Goal: Task Accomplishment & Management: Manage account settings

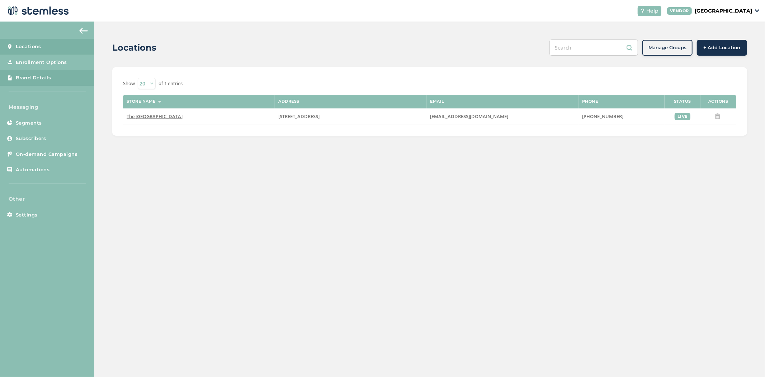
click at [47, 81] on link "Brand Details" at bounding box center [47, 78] width 94 height 16
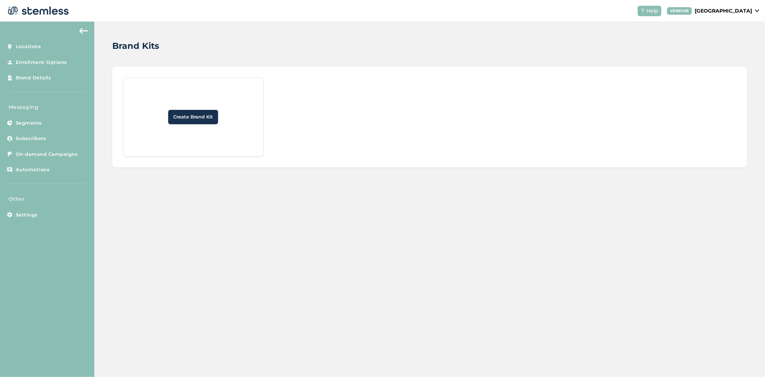
click at [210, 115] on span "Create Brand Kit" at bounding box center [193, 116] width 40 height 7
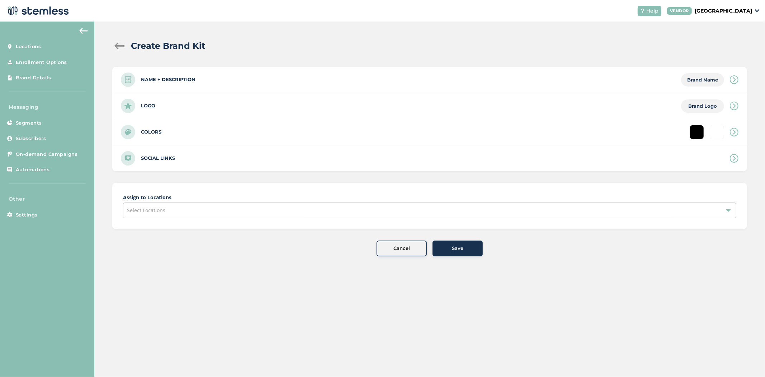
click at [180, 108] on div "Logo Brand Logo" at bounding box center [429, 106] width 635 height 26
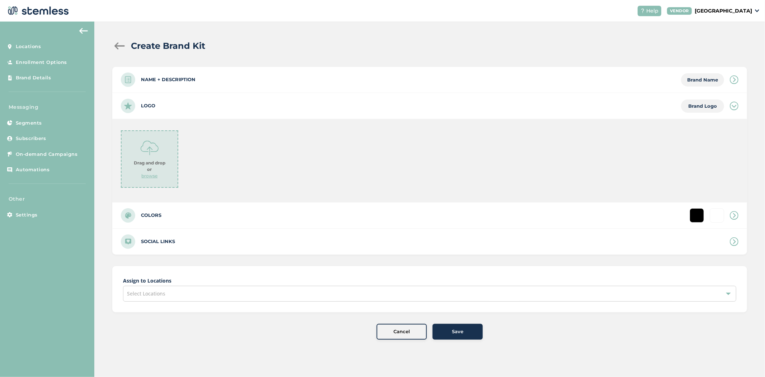
click at [155, 175] on p "browse" at bounding box center [150, 176] width 16 height 6
click at [152, 175] on p "browse" at bounding box center [150, 176] width 16 height 6
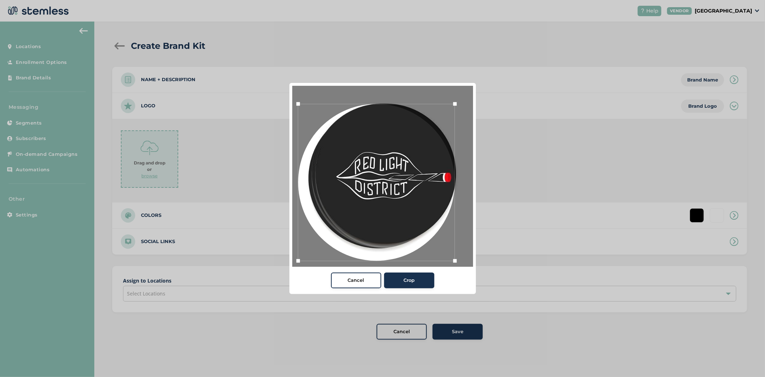
drag, startPoint x: 307, startPoint y: 251, endPoint x: 313, endPoint y: 239, distance: 14.1
click at [296, 249] on div at bounding box center [382, 176] width 181 height 181
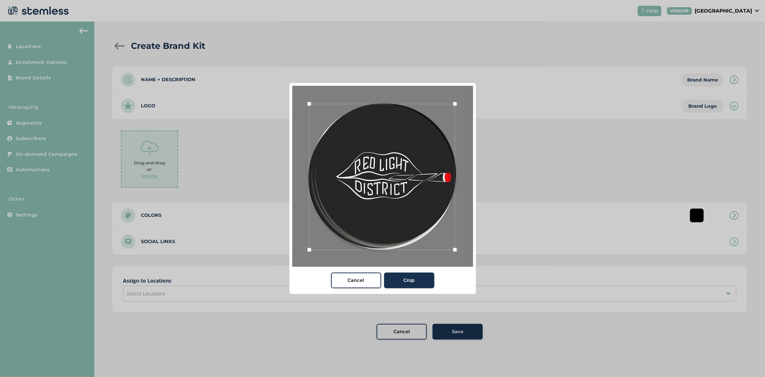
drag, startPoint x: 298, startPoint y: 257, endPoint x: 309, endPoint y: 246, distance: 15.2
click at [309, 246] on div at bounding box center [309, 249] width 11 height 11
drag, startPoint x: 350, startPoint y: 233, endPoint x: 346, endPoint y: 232, distance: 4.4
click at [346, 232] on div at bounding box center [378, 176] width 146 height 146
drag, startPoint x: 304, startPoint y: 101, endPoint x: 310, endPoint y: 104, distance: 6.8
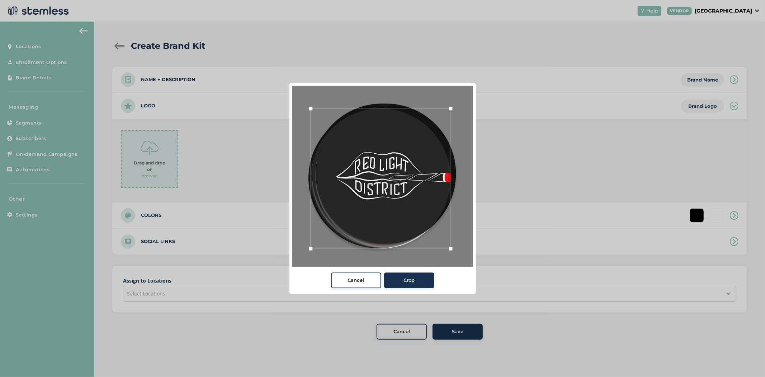
click at [310, 104] on div at bounding box center [310, 108] width 11 height 11
drag, startPoint x: 325, startPoint y: 134, endPoint x: 327, endPoint y: 130, distance: 4.3
click at [327, 130] on div at bounding box center [382, 174] width 140 height 140
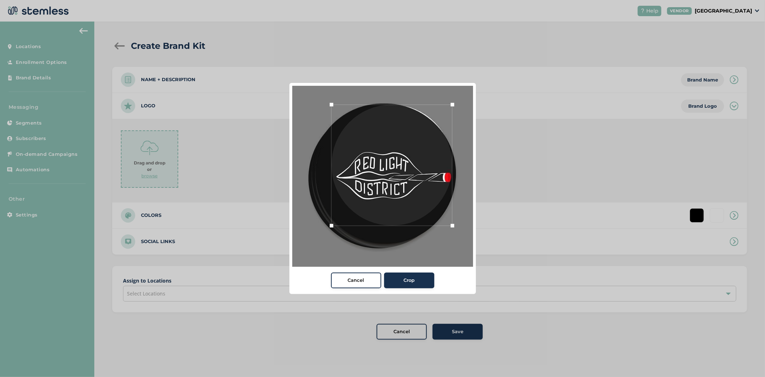
drag, startPoint x: 309, startPoint y: 245, endPoint x: 328, endPoint y: 229, distance: 25.2
click at [328, 229] on div at bounding box center [331, 225] width 11 height 11
drag, startPoint x: 354, startPoint y: 212, endPoint x: 354, endPoint y: 221, distance: 9.3
click at [354, 221] on div at bounding box center [391, 174] width 121 height 121
click at [402, 227] on div at bounding box center [392, 174] width 121 height 121
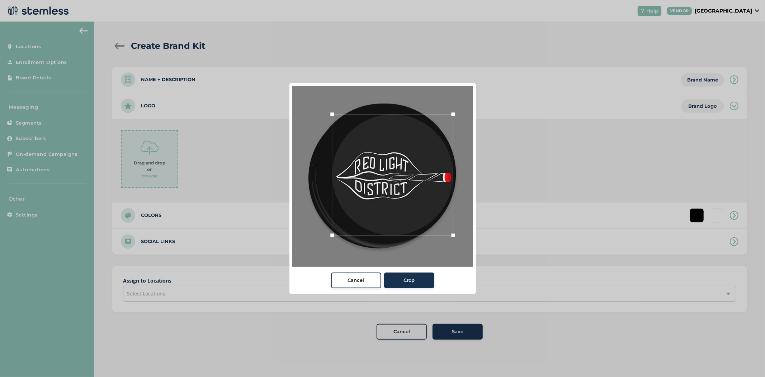
click at [413, 280] on span "Crop" at bounding box center [409, 280] width 11 height 7
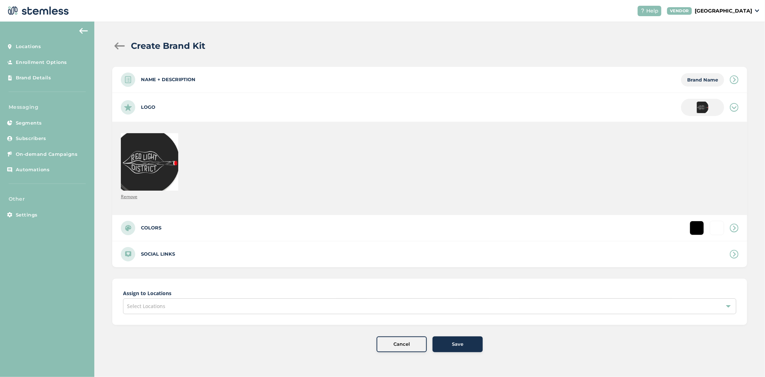
click at [228, 300] on div "Select Locations" at bounding box center [429, 306] width 613 height 16
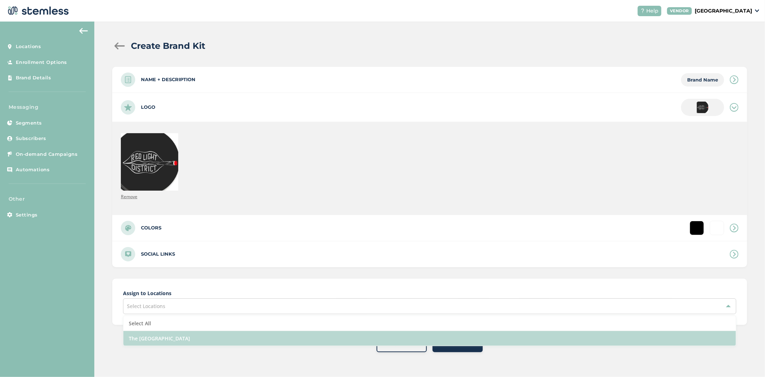
click at [214, 339] on li "The [GEOGRAPHIC_DATA]" at bounding box center [429, 338] width 613 height 15
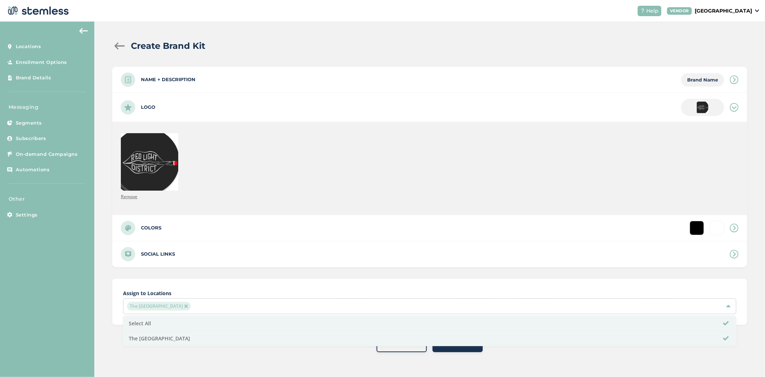
click at [211, 360] on div "Create Brand Kit Name + Description Brand Name Name * Description Logo Remove C…" at bounding box center [429, 196] width 671 height 348
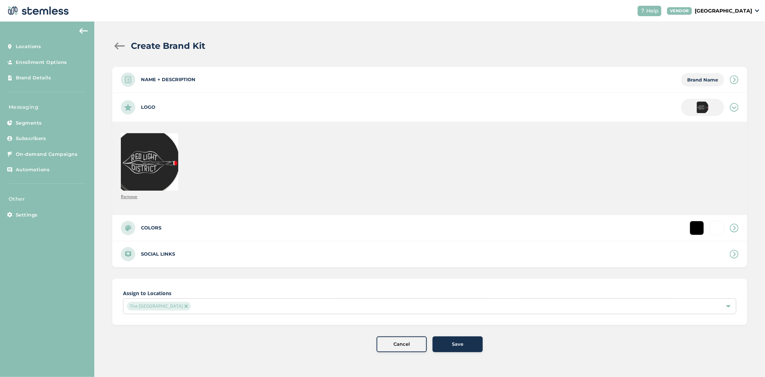
click at [463, 349] on button "Save" at bounding box center [458, 344] width 50 height 16
click at [341, 83] on div "Name + Description Brand Name" at bounding box center [429, 80] width 635 height 26
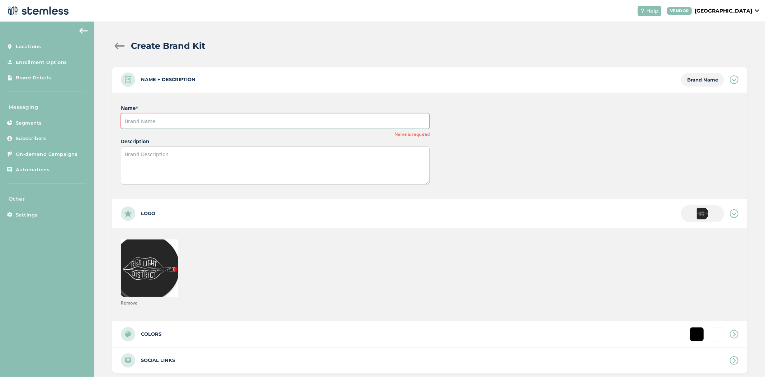
click at [263, 121] on input "text" at bounding box center [275, 121] width 309 height 16
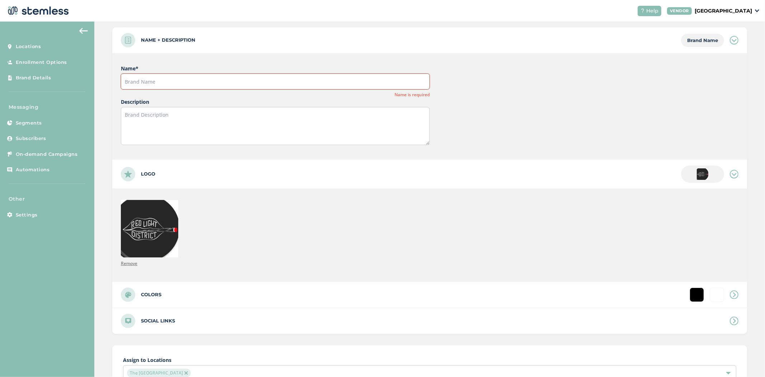
scroll to position [40, 0]
click at [184, 83] on input "text" at bounding box center [275, 81] width 309 height 16
type input "[GEOGRAPHIC_DATA]"
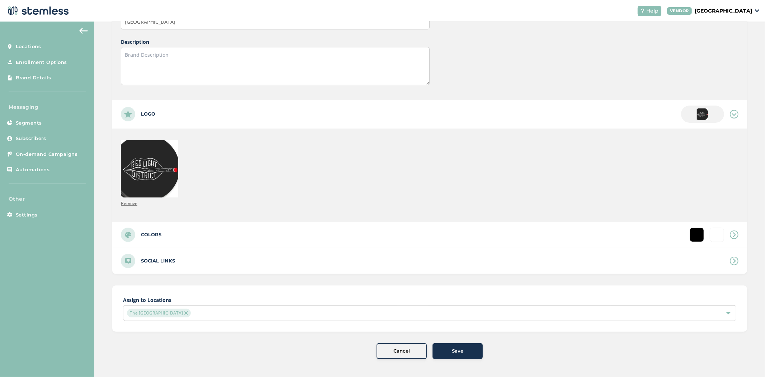
click at [465, 356] on button "Save" at bounding box center [458, 351] width 50 height 16
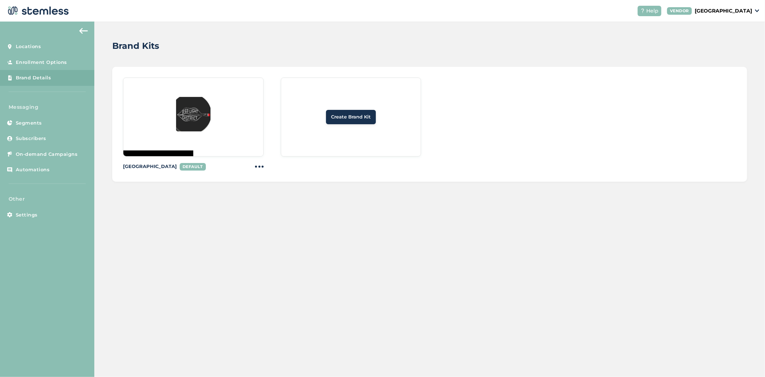
click at [22, 77] on span "Brand Details" at bounding box center [34, 77] width 36 height 7
click at [35, 55] on link "Enrollment Options" at bounding box center [47, 63] width 94 height 16
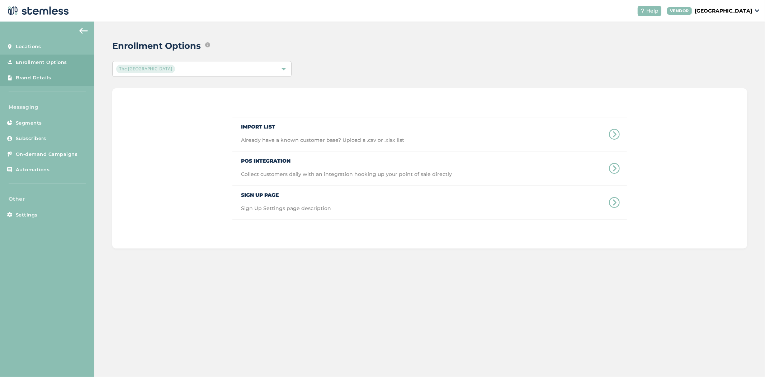
click at [51, 77] on link "Brand Details" at bounding box center [47, 78] width 94 height 16
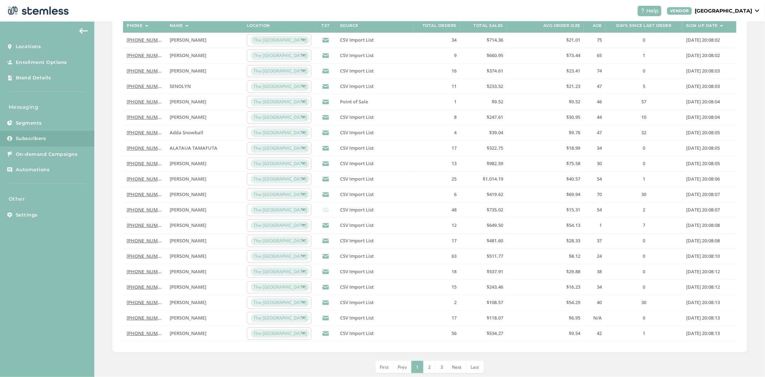
scroll to position [110, 0]
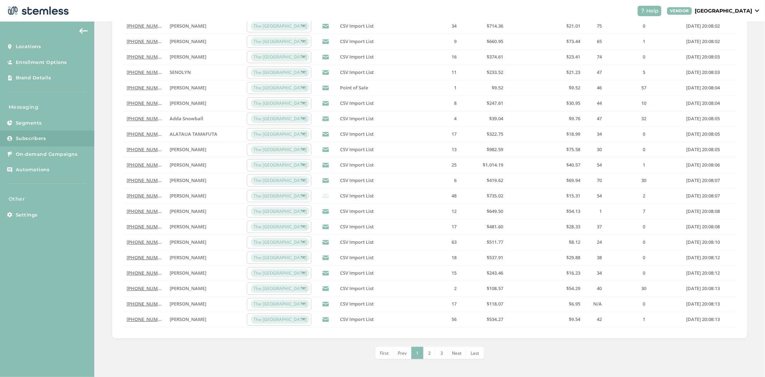
click at [144, 195] on link "[PHONE_NUMBER]" at bounding box center [147, 195] width 41 height 6
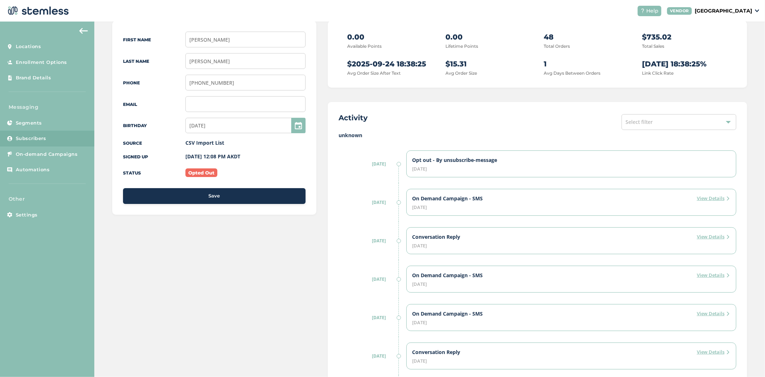
scroll to position [80, 0]
click at [700, 196] on label "View Details" at bounding box center [713, 197] width 33 height 7
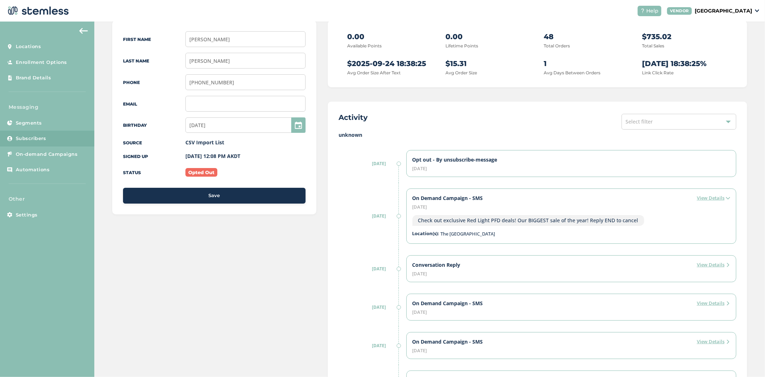
drag, startPoint x: 497, startPoint y: 255, endPoint x: 387, endPoint y: 241, distance: 110.3
click at [387, 241] on div "[DATE]" at bounding box center [368, 216] width 59 height 67
click at [704, 268] on label "View Details" at bounding box center [713, 264] width 33 height 7
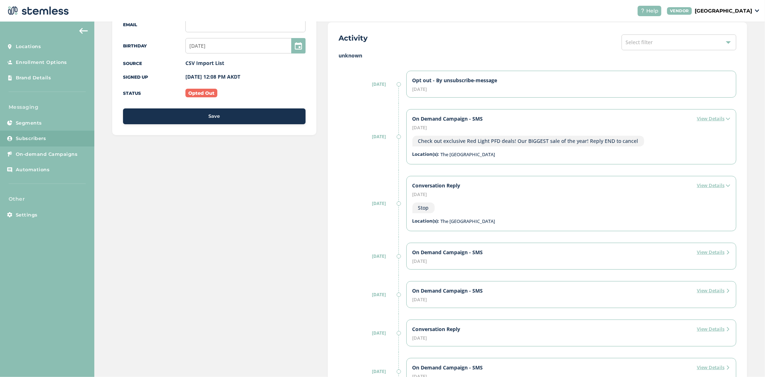
scroll to position [159, 0]
click at [703, 253] on label "View Details" at bounding box center [713, 251] width 33 height 7
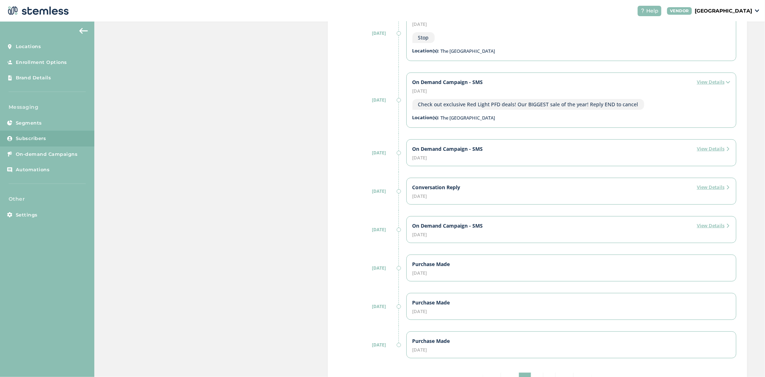
scroll to position [366, 0]
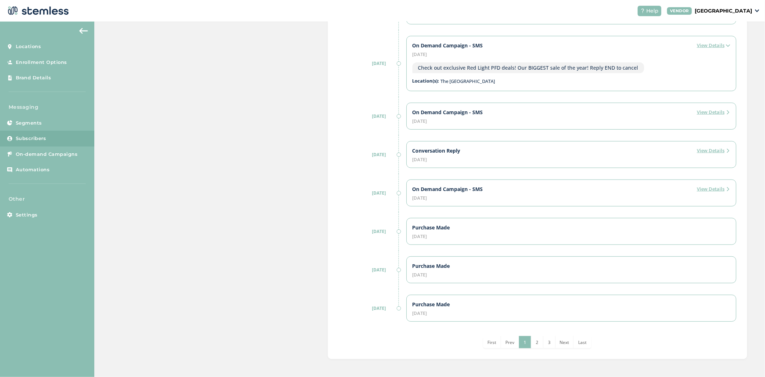
click at [707, 150] on label "View Details" at bounding box center [713, 150] width 33 height 7
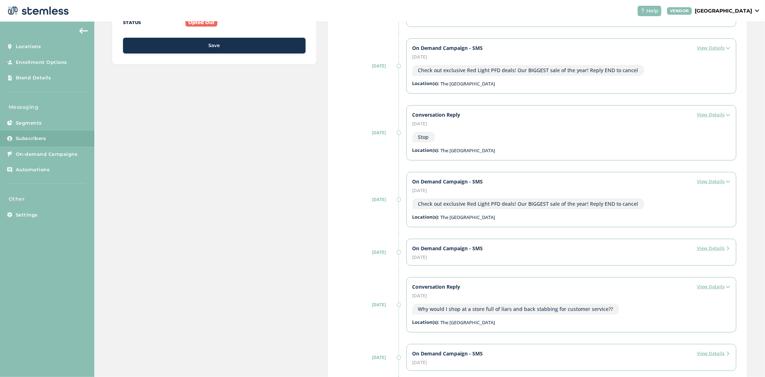
scroll to position [36, 0]
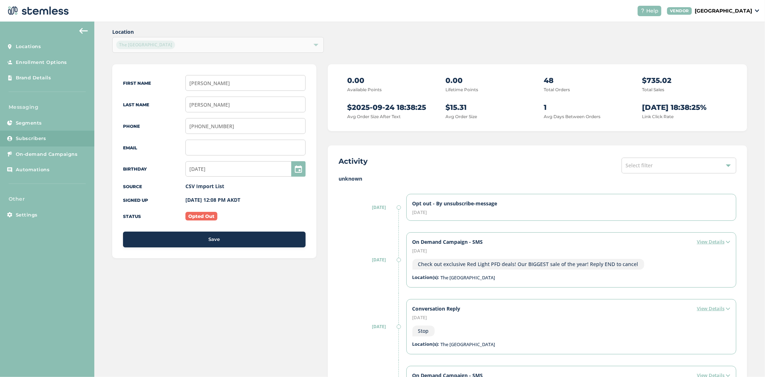
click at [697, 174] on div "Activity Select filter" at bounding box center [538, 165] width 398 height 19
click at [693, 171] on div "Select filter" at bounding box center [679, 165] width 115 height 16
click at [665, 234] on li "Orders" at bounding box center [679, 227] width 114 height 15
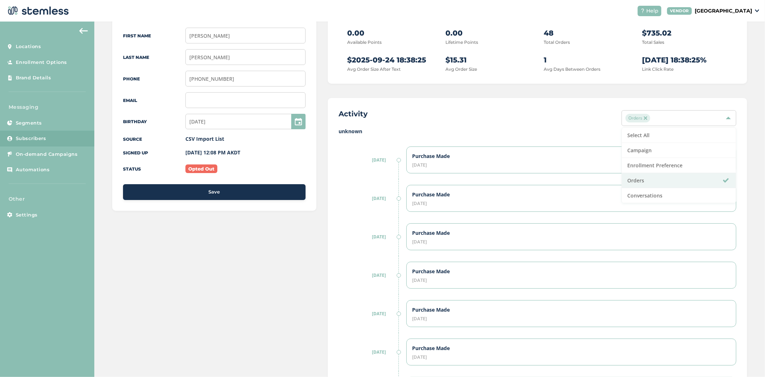
scroll to position [83, 0]
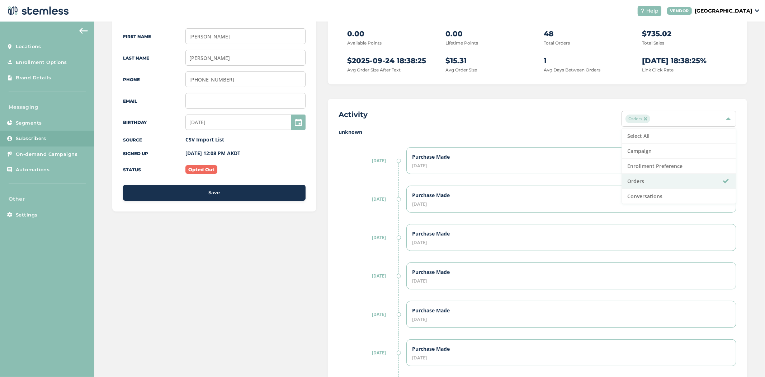
click at [541, 121] on div "Activity Orders Select All Campaign Enrollment Preference Orders Conversations" at bounding box center [538, 118] width 398 height 19
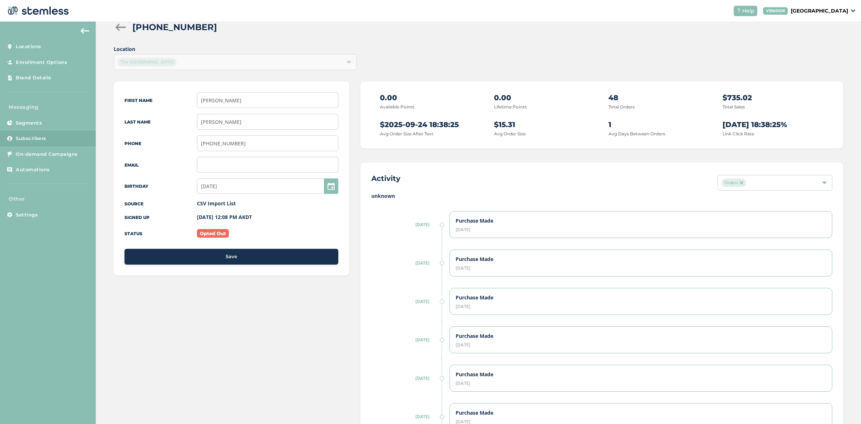
scroll to position [0, 0]
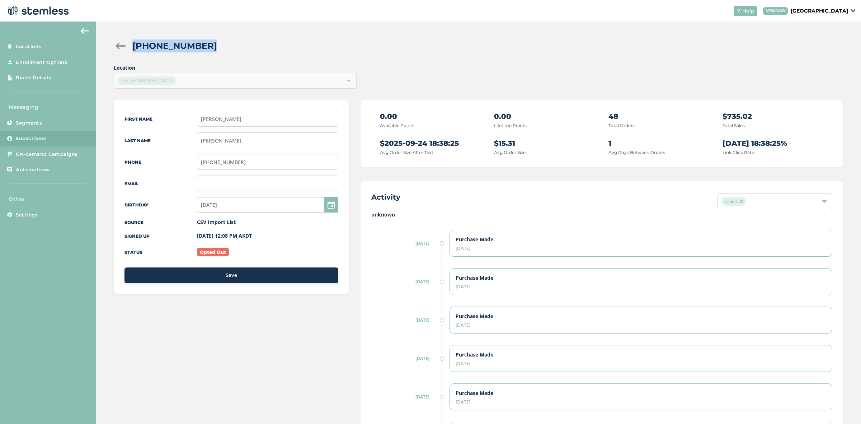
drag, startPoint x: 190, startPoint y: 47, endPoint x: 132, endPoint y: 51, distance: 58.6
click at [132, 51] on div "[PHONE_NUMBER]" at bounding box center [484, 45] width 705 height 13
copy h2 "[PHONE_NUMBER]"
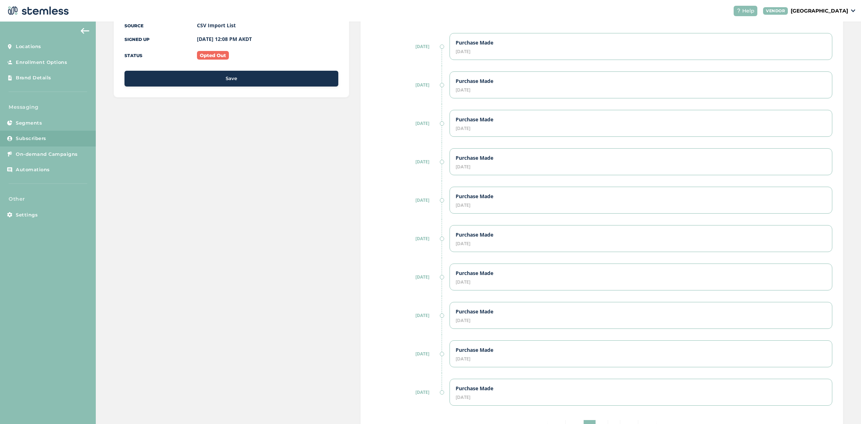
scroll to position [235, 0]
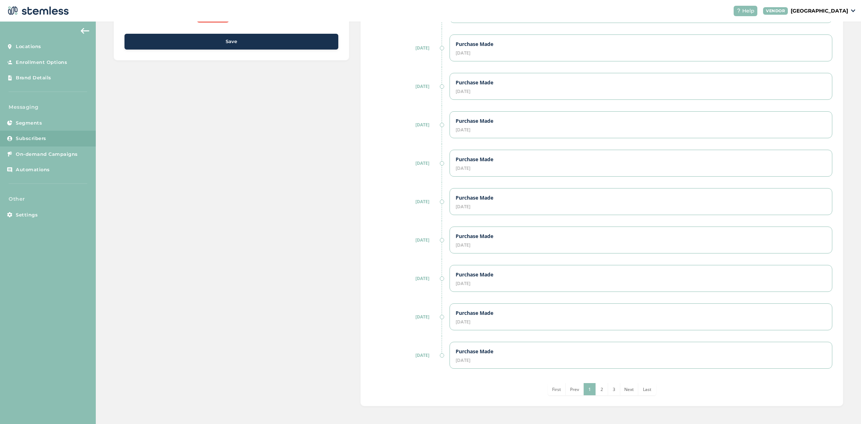
click at [596, 376] on li "2" at bounding box center [602, 389] width 12 height 12
click at [605, 376] on li "3" at bounding box center [608, 389] width 12 height 12
click at [613, 376] on span "4" at bounding box center [614, 389] width 3 height 6
click at [619, 376] on span "5" at bounding box center [620, 389] width 3 height 6
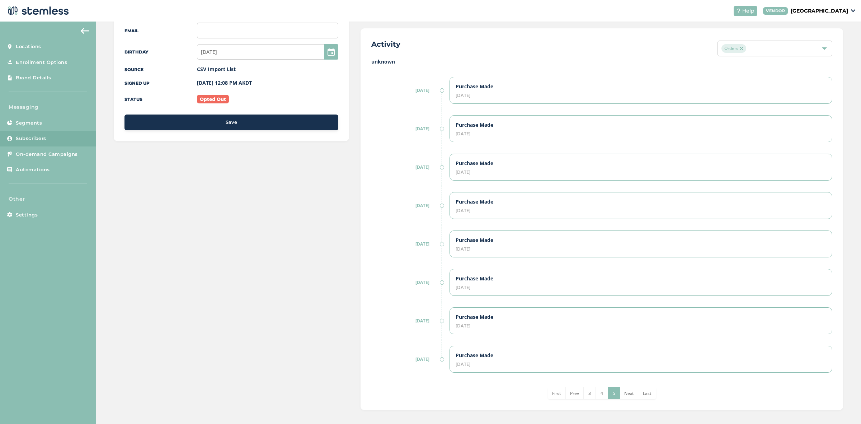
scroll to position [158, 0]
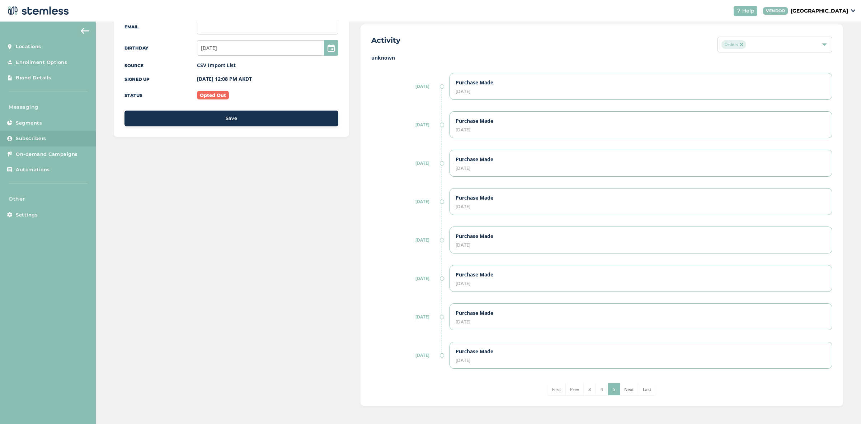
click at [634, 376] on li "Next" at bounding box center [629, 389] width 18 height 12
click at [625, 376] on span "Next" at bounding box center [629, 389] width 10 height 6
click at [644, 376] on span "Last" at bounding box center [647, 389] width 9 height 6
click at [646, 376] on div "Activity Orders unknown [DATE] Purchase Made [DATE] [DATE] Purchase Made [DATE]…" at bounding box center [602, 214] width 483 height 381
click at [575, 376] on span "Prev" at bounding box center [574, 389] width 9 height 6
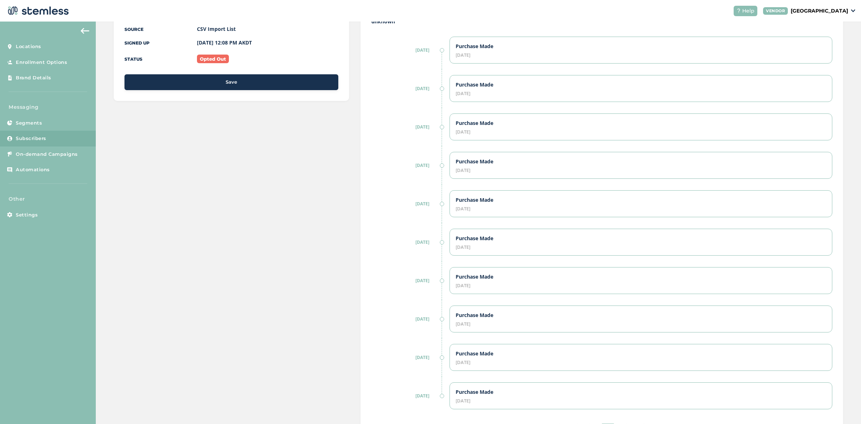
scroll to position [235, 0]
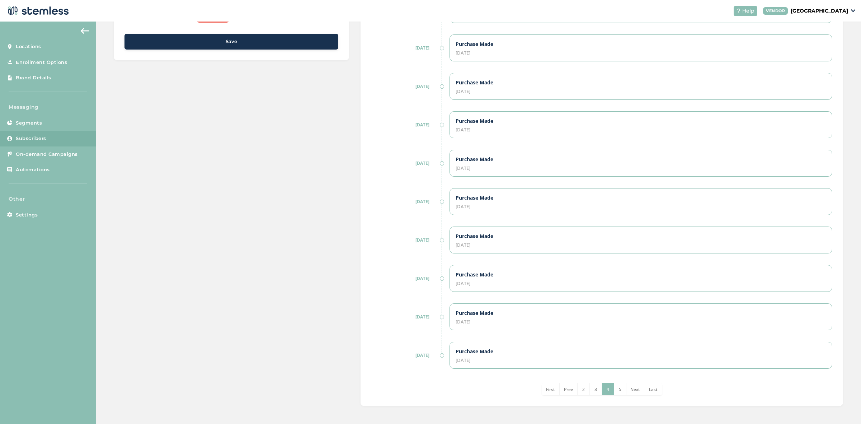
click at [630, 376] on span "Next" at bounding box center [635, 389] width 10 height 6
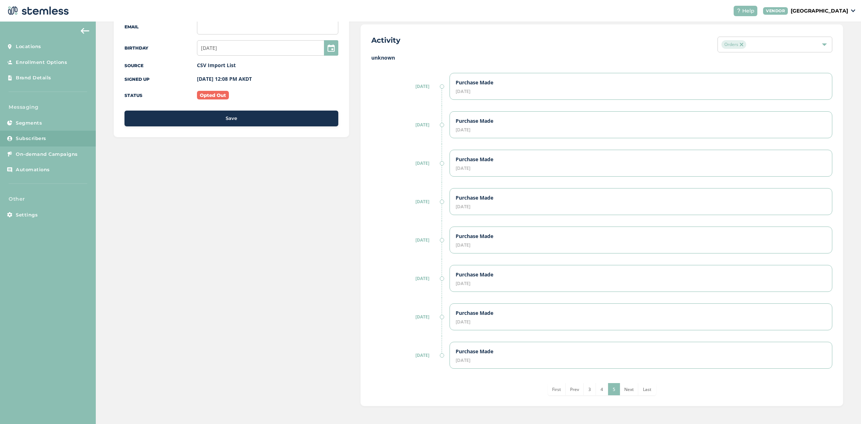
scroll to position [158, 0]
click at [645, 376] on span "Last" at bounding box center [647, 389] width 9 height 6
click at [620, 376] on li "Next" at bounding box center [629, 389] width 18 height 12
drag, startPoint x: 621, startPoint y: 386, endPoint x: 630, endPoint y: 389, distance: 9.1
click at [623, 376] on li "Next" at bounding box center [629, 389] width 18 height 12
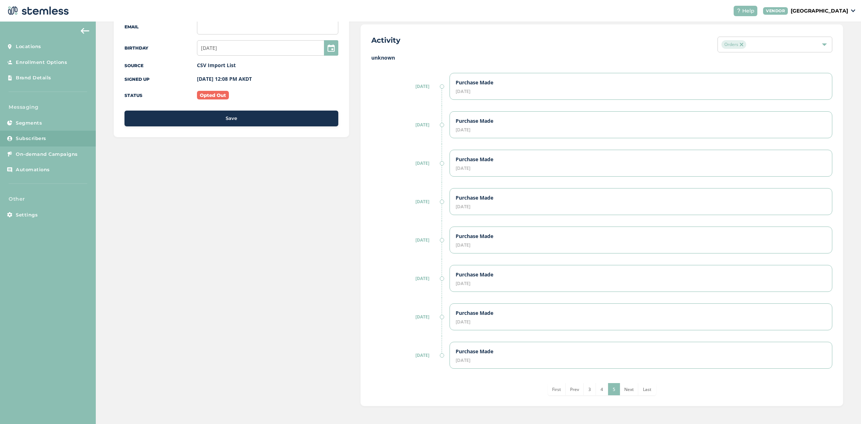
click at [627, 376] on span "Next" at bounding box center [629, 389] width 10 height 6
click at [570, 376] on span "Prev" at bounding box center [574, 389] width 9 height 6
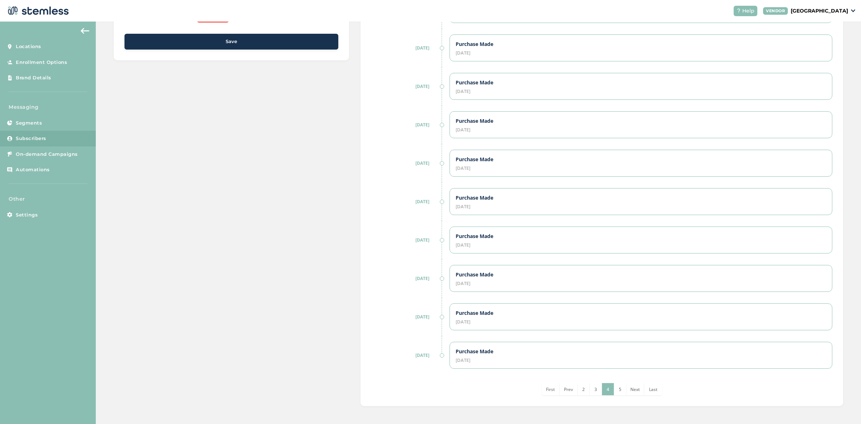
click at [564, 376] on span "Prev" at bounding box center [568, 389] width 9 height 6
click at [544, 376] on span "First" at bounding box center [544, 389] width 9 height 6
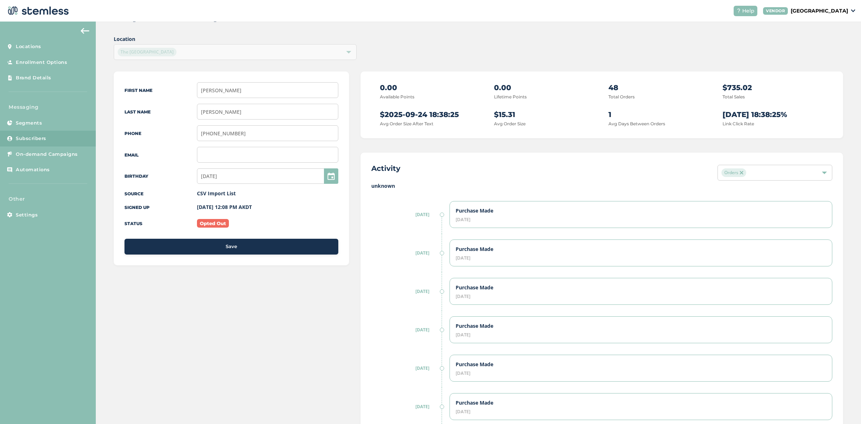
scroll to position [0, 0]
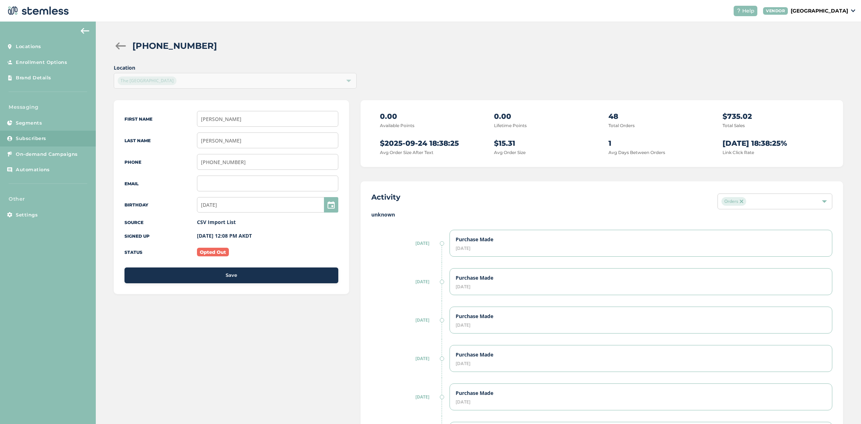
click at [740, 201] on img at bounding box center [742, 201] width 4 height 4
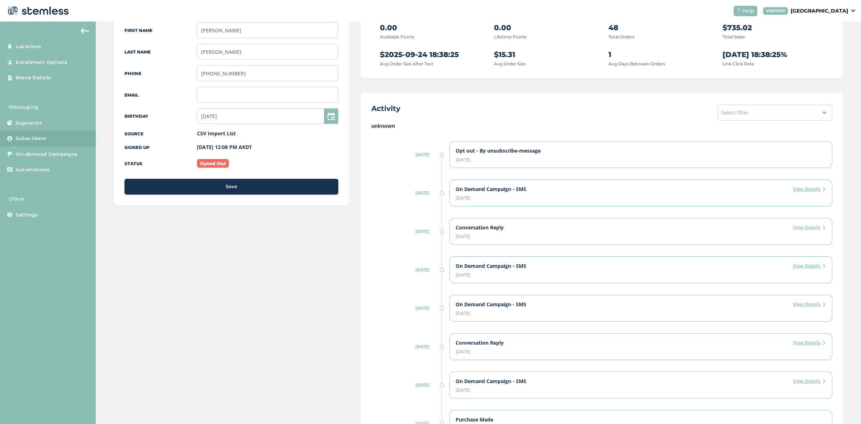
scroll to position [89, 0]
click at [765, 229] on label "View Details" at bounding box center [809, 227] width 33 height 7
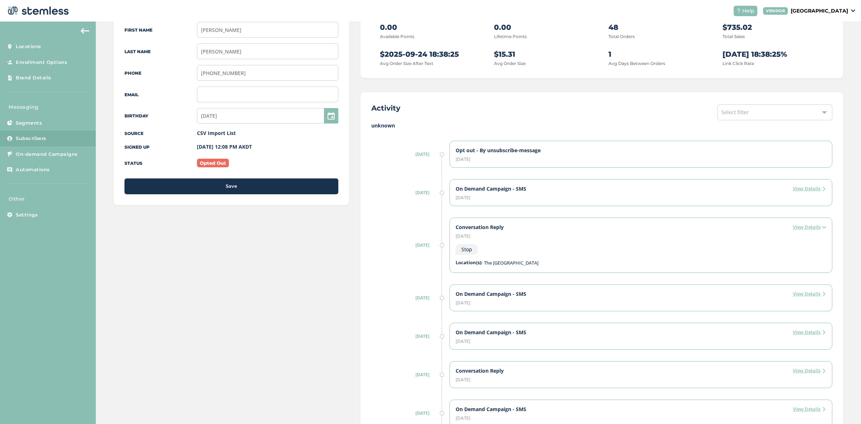
click at [765, 188] on label "View Details" at bounding box center [809, 188] width 33 height 7
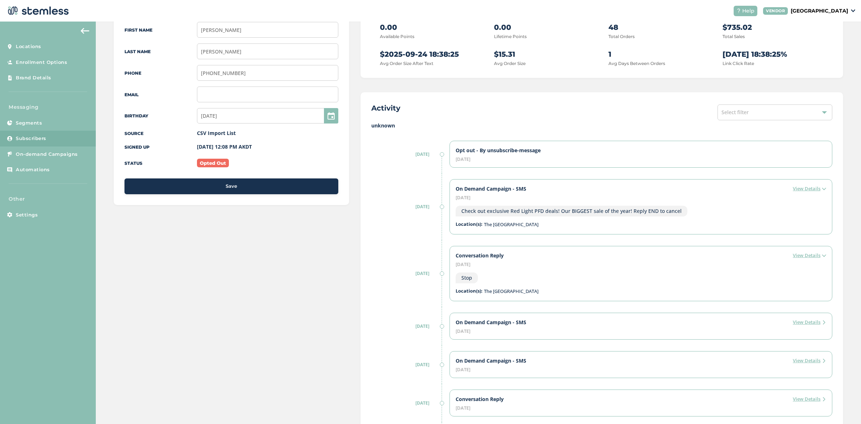
click at [379, 124] on label "unknown" at bounding box center [601, 126] width 461 height 8
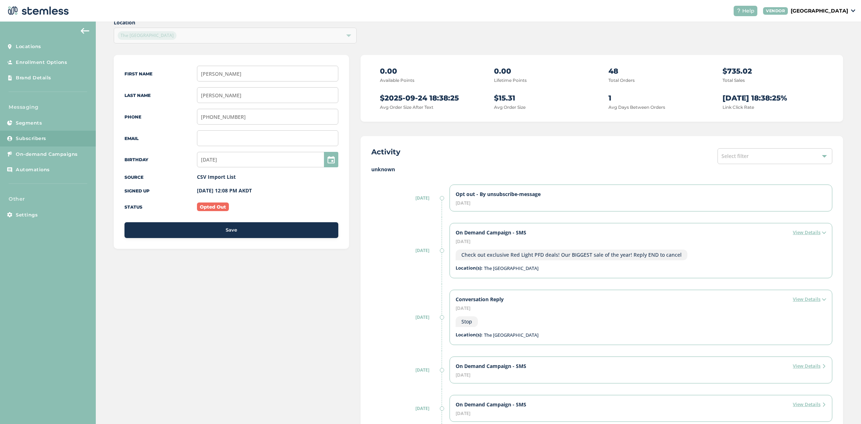
scroll to position [0, 0]
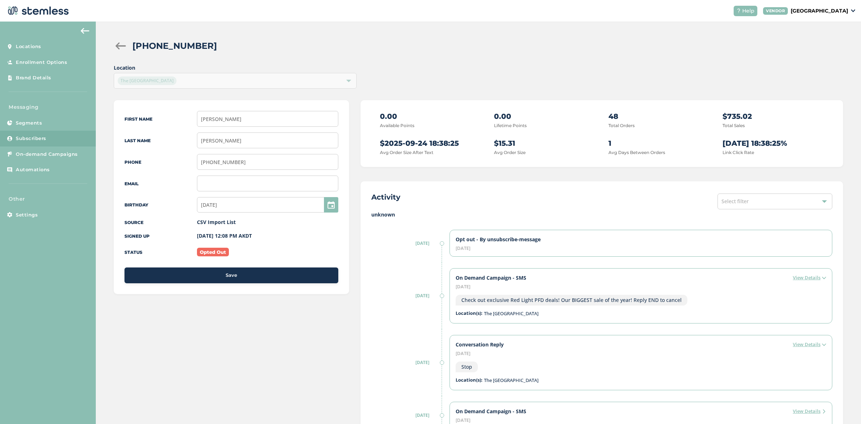
click at [765, 281] on div "On Demand Campaign - SMS View Details" at bounding box center [641, 277] width 371 height 7
click at [765, 279] on label "View Details" at bounding box center [809, 277] width 33 height 7
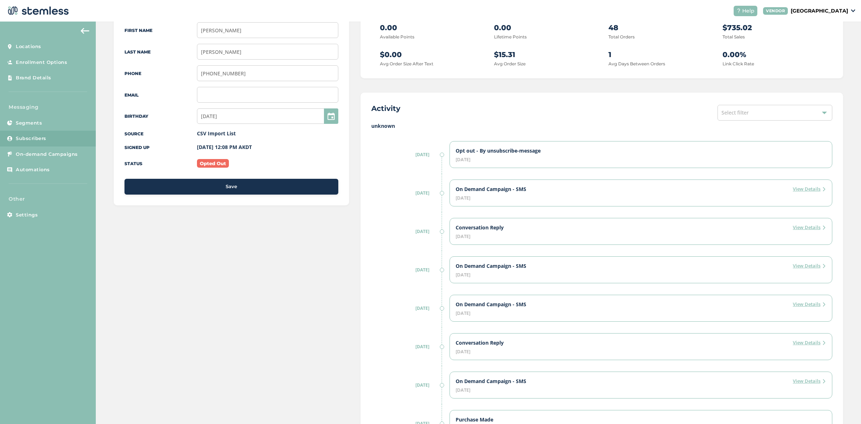
scroll to position [89, 0]
click at [811, 191] on label "View Details" at bounding box center [809, 188] width 33 height 7
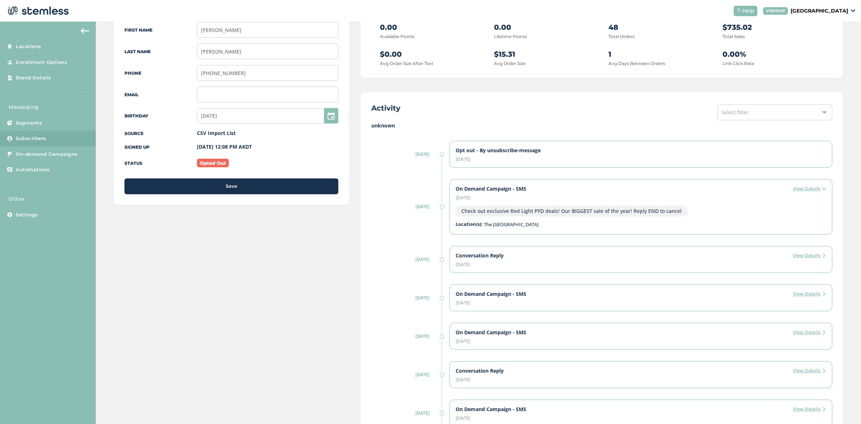
click at [799, 255] on label "View Details" at bounding box center [809, 255] width 33 height 7
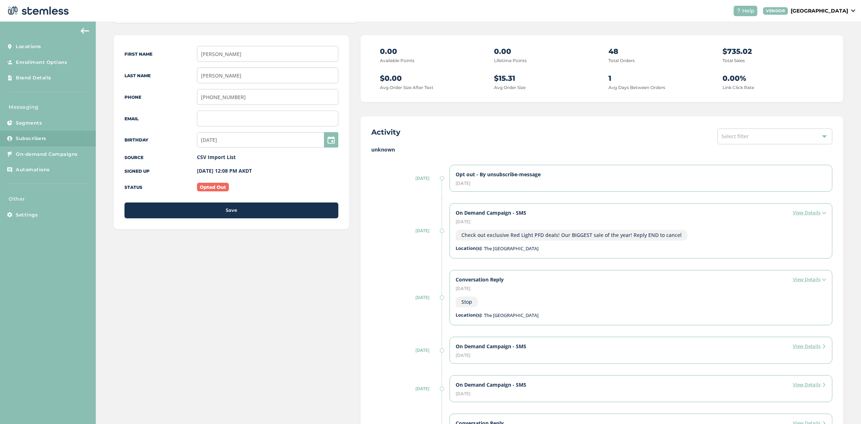
scroll to position [0, 0]
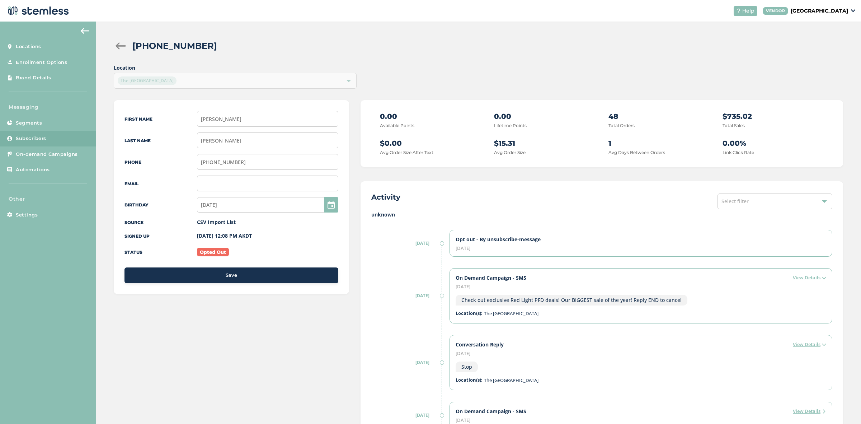
click at [124, 49] on div at bounding box center [121, 45] width 14 height 7
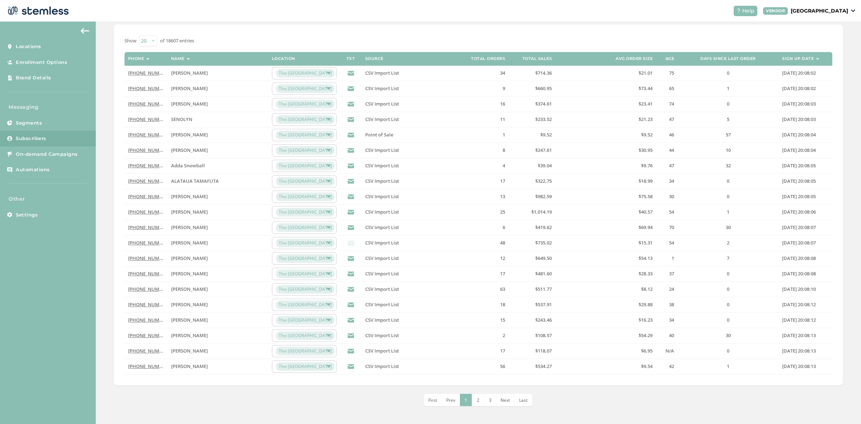
scroll to position [66, 0]
click at [147, 35] on select "20 50 100" at bounding box center [148, 40] width 18 height 11
click at [149, 37] on select "20 50 100" at bounding box center [148, 40] width 18 height 11
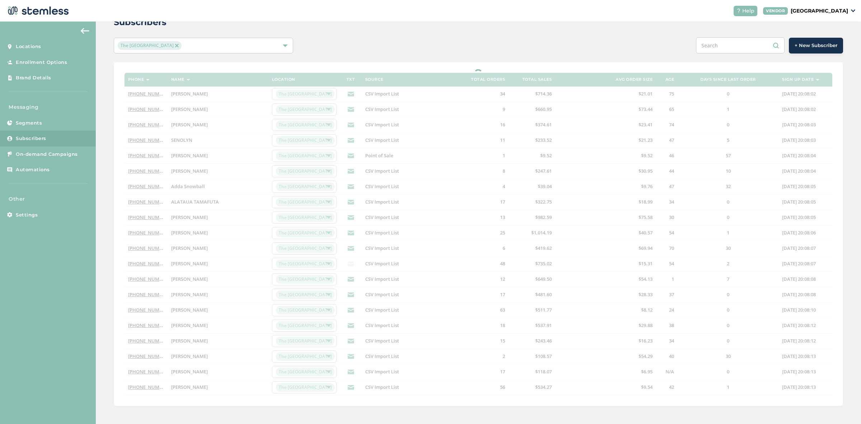
select select "100"
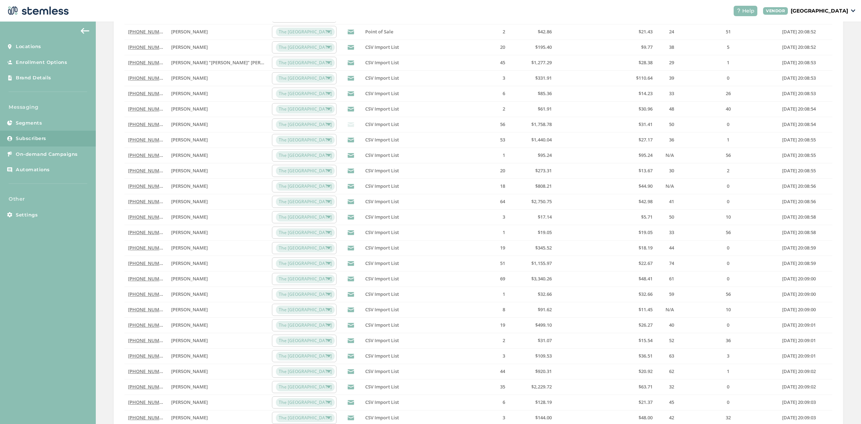
scroll to position [719, 0]
click at [139, 128] on link "(907) 727-8961" at bounding box center [148, 125] width 41 height 6
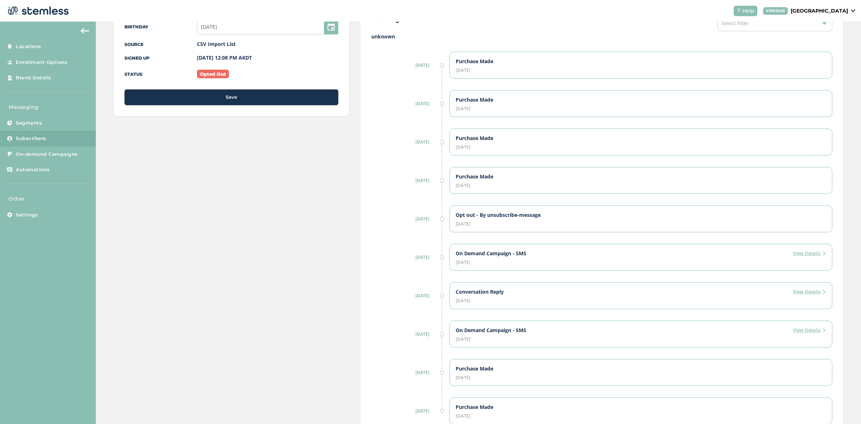
scroll to position [178, 0]
click at [806, 253] on label "View Details" at bounding box center [809, 252] width 33 height 7
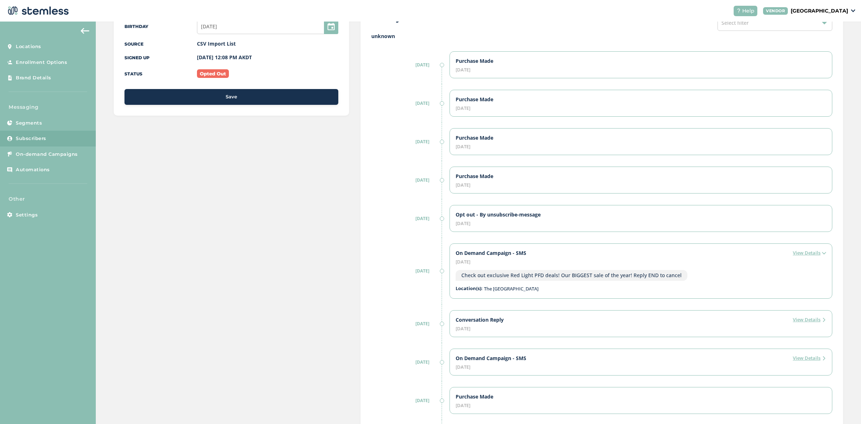
click at [806, 321] on label "View Details" at bounding box center [809, 319] width 33 height 7
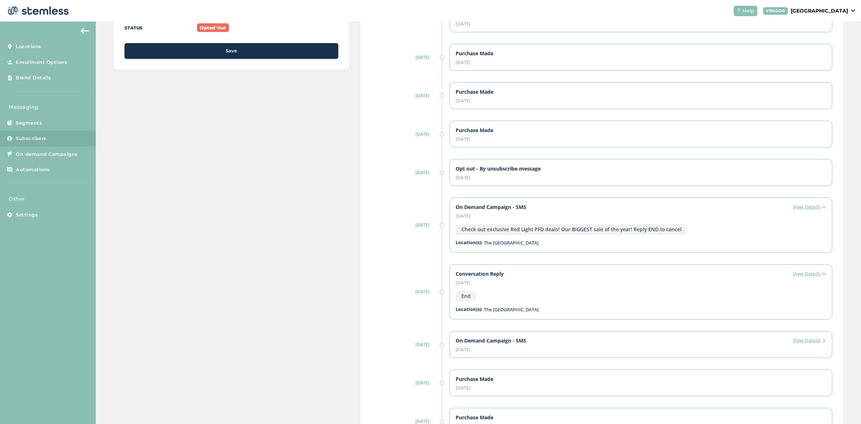
scroll to position [224, 0]
click at [811, 341] on label "View Details" at bounding box center [809, 341] width 33 height 7
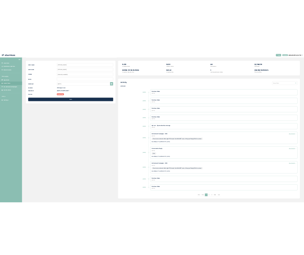
scroll to position [0, 0]
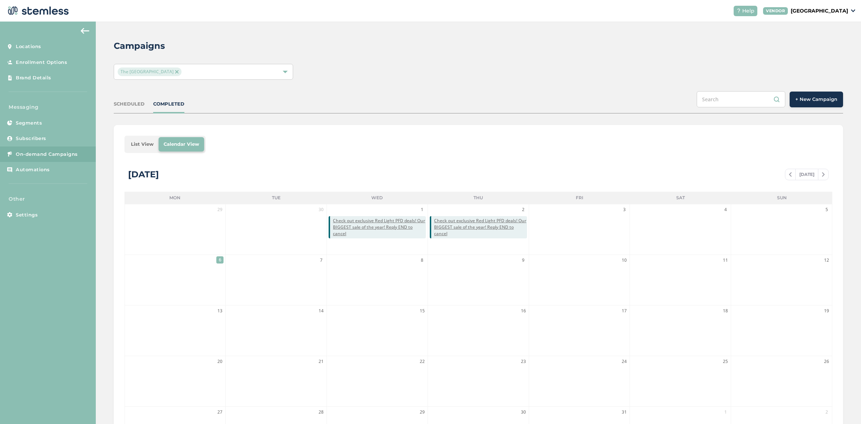
click at [138, 145] on li "List View" at bounding box center [142, 144] width 33 height 14
